Goal: Task Accomplishment & Management: Manage account settings

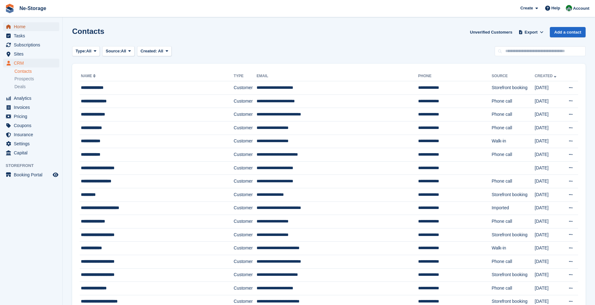
click at [49, 28] on span "Home" at bounding box center [33, 26] width 38 height 9
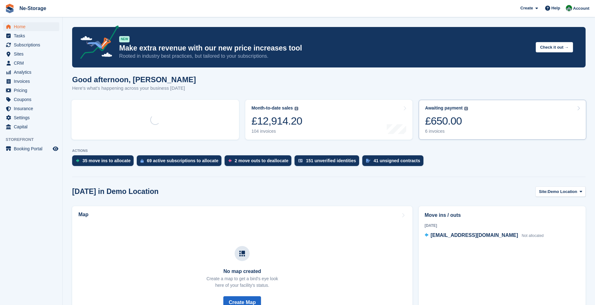
click at [452, 120] on div "£650.00" at bounding box center [446, 120] width 43 height 13
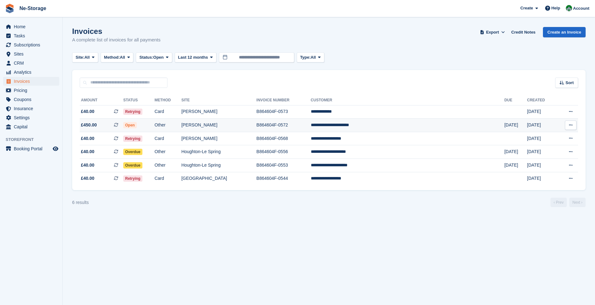
click at [256, 127] on td "[PERSON_NAME]" at bounding box center [218, 125] width 75 height 13
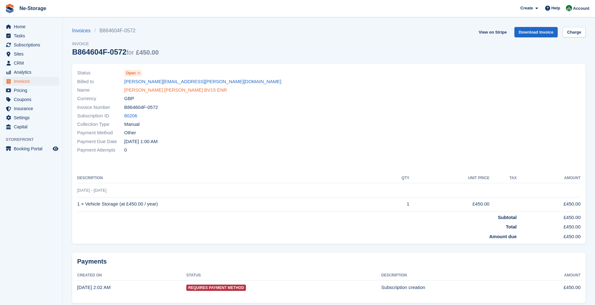
click at [176, 91] on link "Connor Wheatley BV15 ENR" at bounding box center [175, 90] width 103 height 7
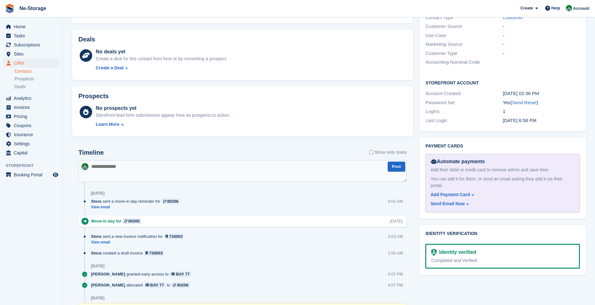
scroll to position [282, 0]
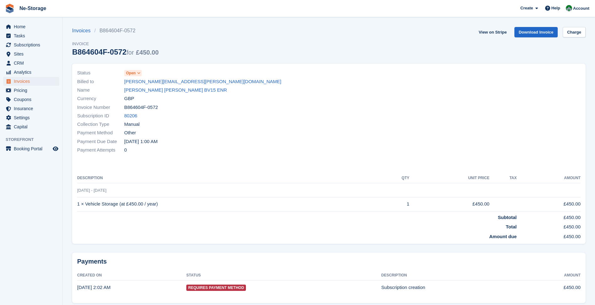
click at [124, 75] on span "Open" at bounding box center [133, 73] width 18 height 6
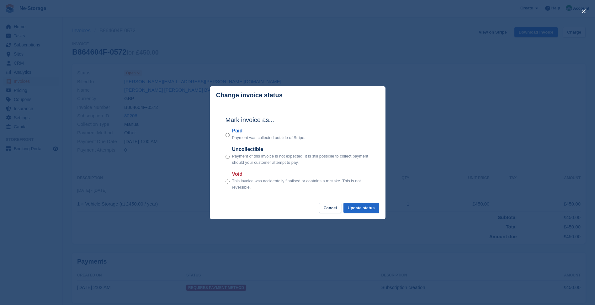
click at [231, 133] on div "Paid Payment was collected outside of Stripe." at bounding box center [298, 134] width 144 height 14
click at [230, 133] on div "Paid Payment was collected outside of Stripe." at bounding box center [298, 134] width 144 height 14
click at [358, 210] on button "Update status" at bounding box center [361, 208] width 36 height 10
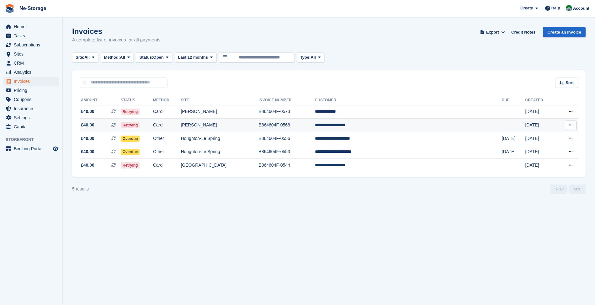
click at [315, 125] on td "B864604F-0568" at bounding box center [286, 125] width 56 height 13
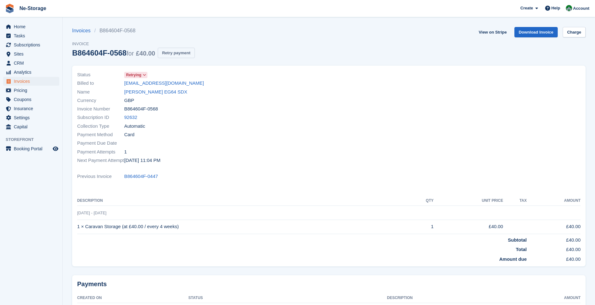
click at [182, 52] on button "Retry payment" at bounding box center [176, 53] width 37 height 10
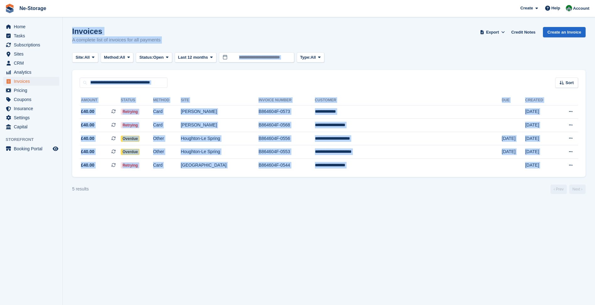
click at [54, 305] on html "Ne-Storage Create Subscription Invoice Contact Deal Discount Page Help Chat Sup…" at bounding box center [297, 152] width 595 height 305
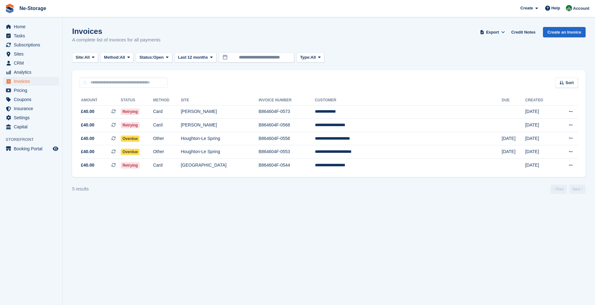
click at [173, 230] on section "Invoices A complete list of invoices for all payments Export Export Invoices Ex…" at bounding box center [329, 152] width 532 height 305
